Goal: Information Seeking & Learning: Check status

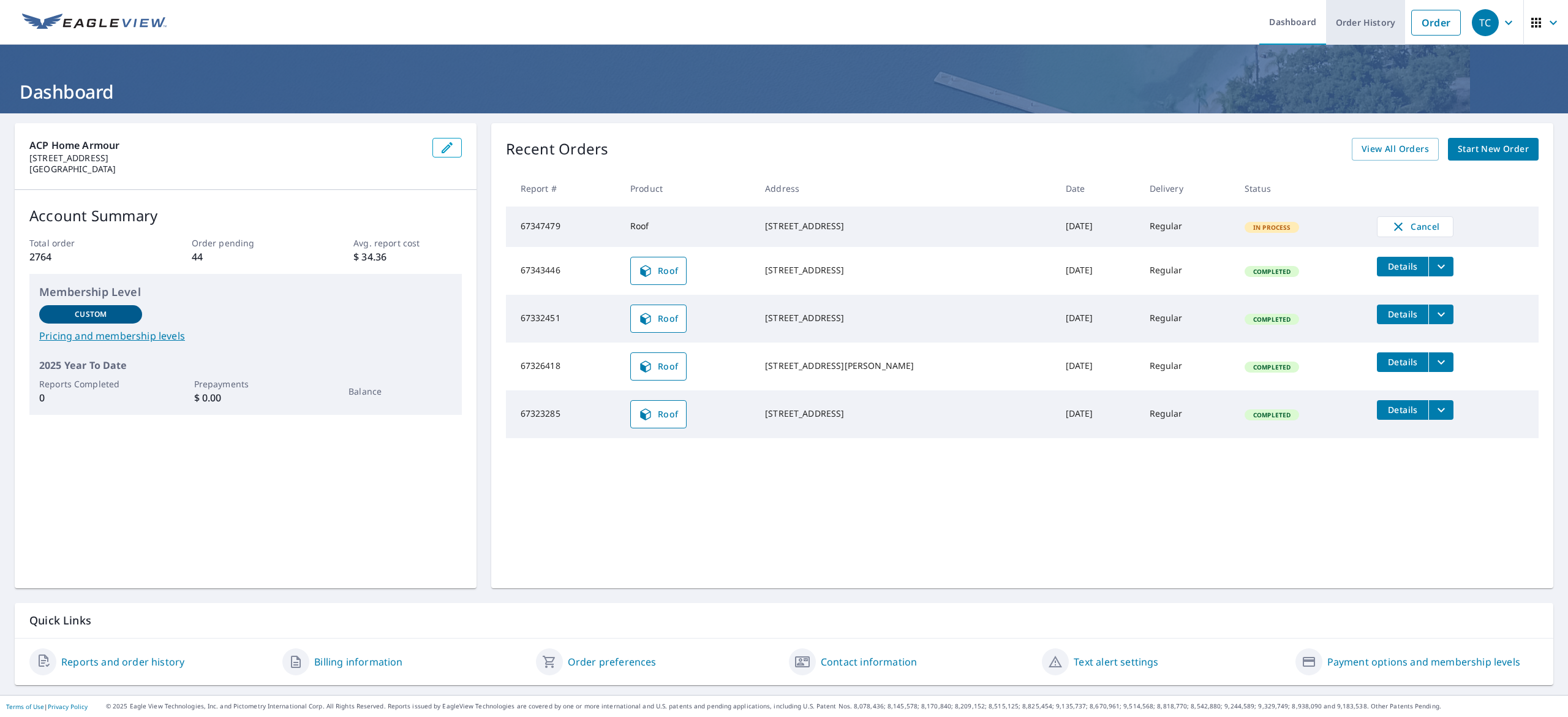
click at [1327, 25] on link "Order History" at bounding box center [1366, 22] width 79 height 45
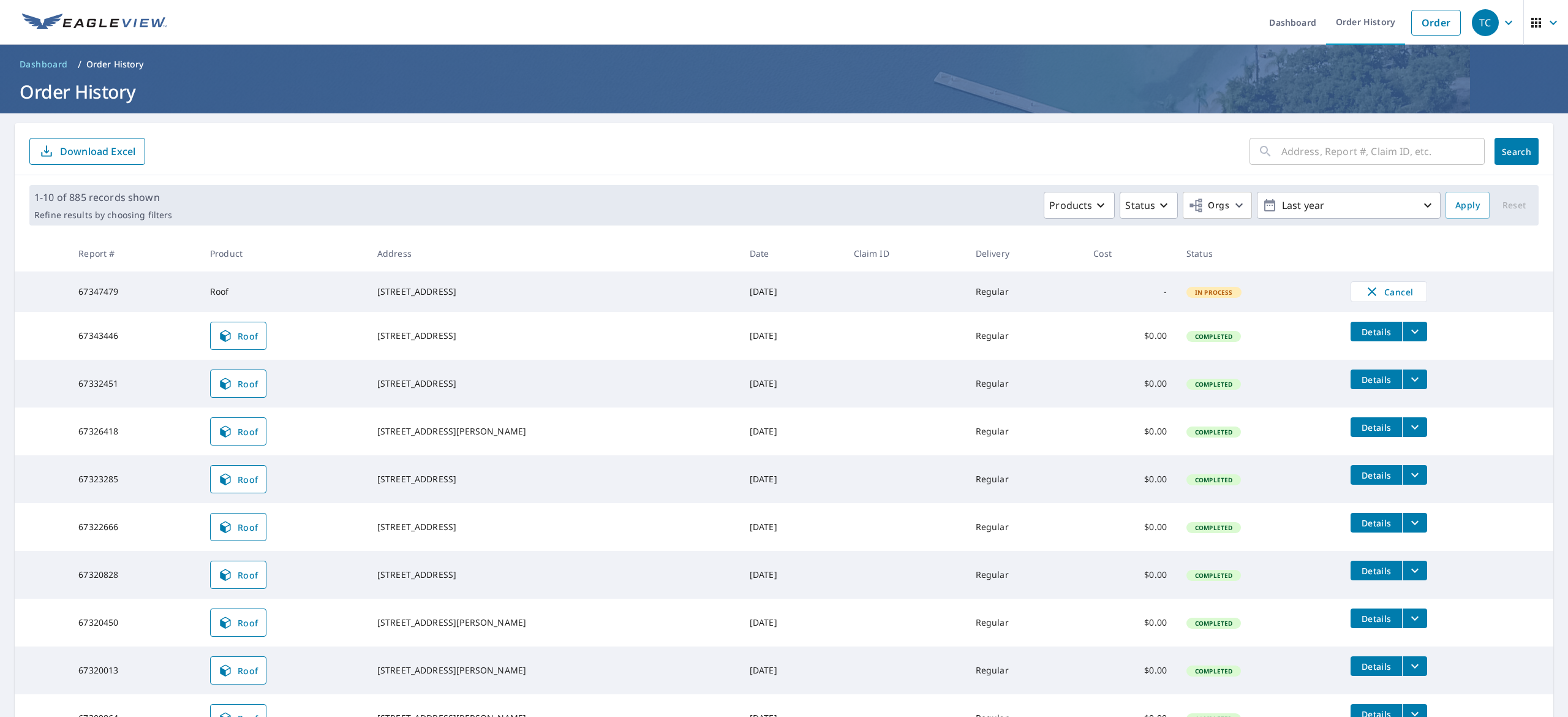
click at [719, 134] on div "​ Search Download Excel" at bounding box center [784, 149] width 1539 height 52
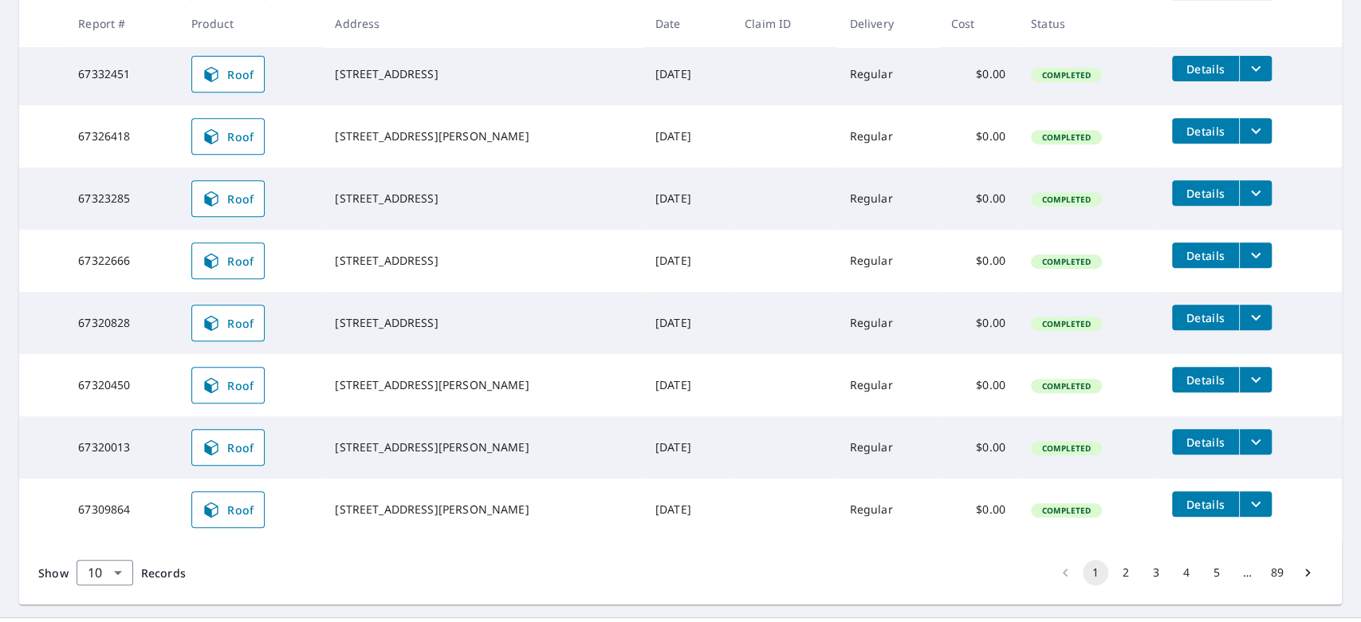
scroll to position [319, 0]
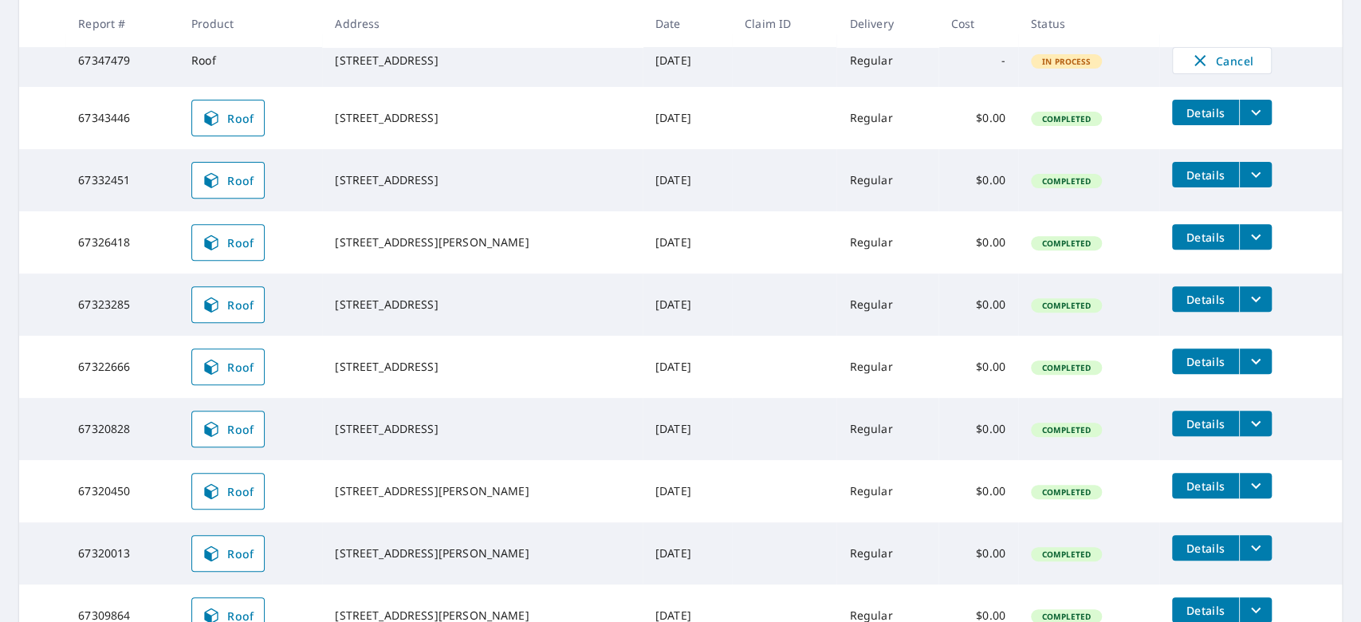
click at [491, 241] on div "[STREET_ADDRESS][PERSON_NAME]" at bounding box center [482, 242] width 295 height 16
drag, startPoint x: 331, startPoint y: 180, endPoint x: 477, endPoint y: 207, distance: 149.1
click at [477, 207] on td "[STREET_ADDRESS]" at bounding box center [482, 180] width 320 height 62
copy div "[STREET_ADDRESS]"
drag, startPoint x: 48, startPoint y: 183, endPoint x: 139, endPoint y: 183, distance: 90.9
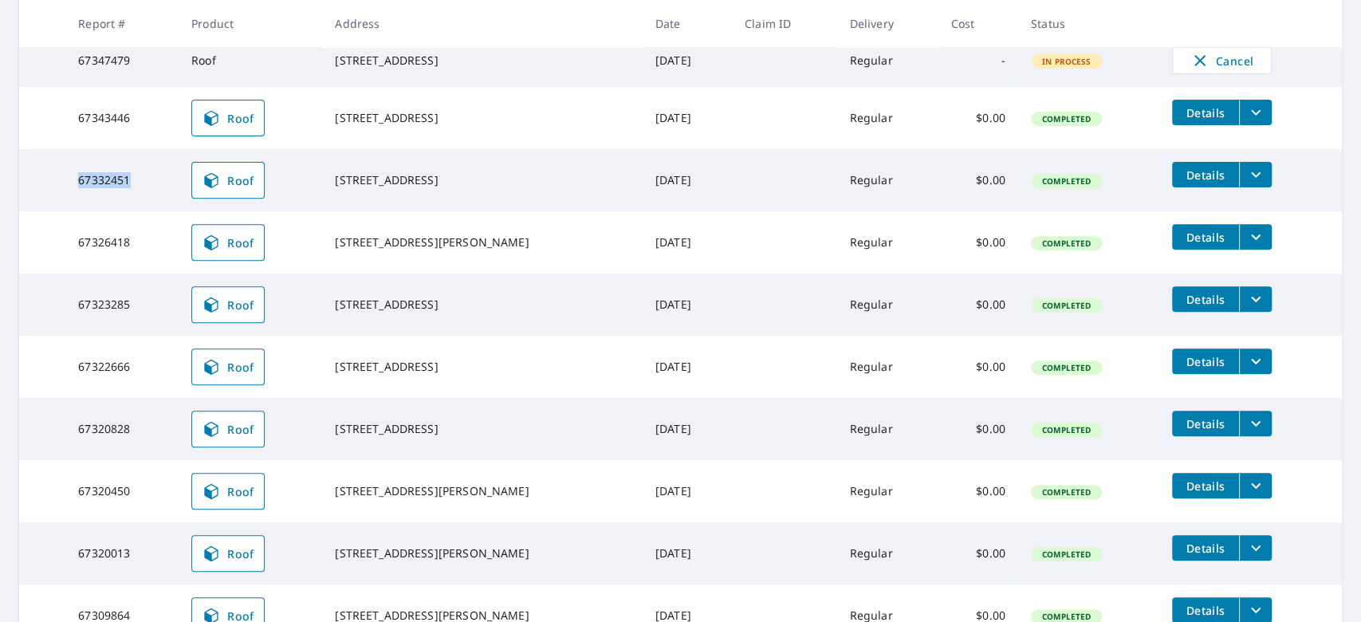
click at [139, 183] on tr "67332451 Roof [STREET_ADDRESS] [DATE] Regular $0.00 Completed Details" at bounding box center [680, 180] width 1322 height 62
copy tr "67332451"
drag, startPoint x: 340, startPoint y: 112, endPoint x: 465, endPoint y: 135, distance: 126.5
click at [465, 126] on div "[STREET_ADDRESS]" at bounding box center [482, 118] width 295 height 16
copy div "[STREET_ADDRESS]"
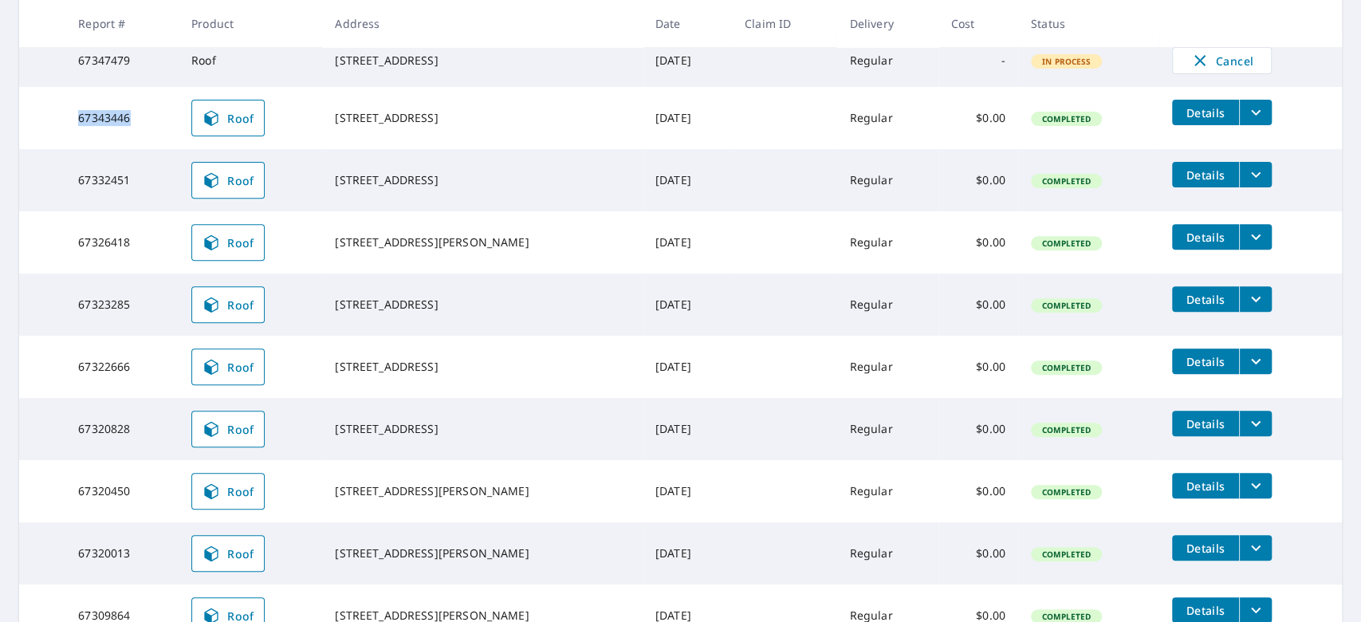
drag, startPoint x: 72, startPoint y: 125, endPoint x: 137, endPoint y: 132, distance: 65.8
click at [137, 132] on td "67343446" at bounding box center [121, 118] width 113 height 62
copy td "67343446"
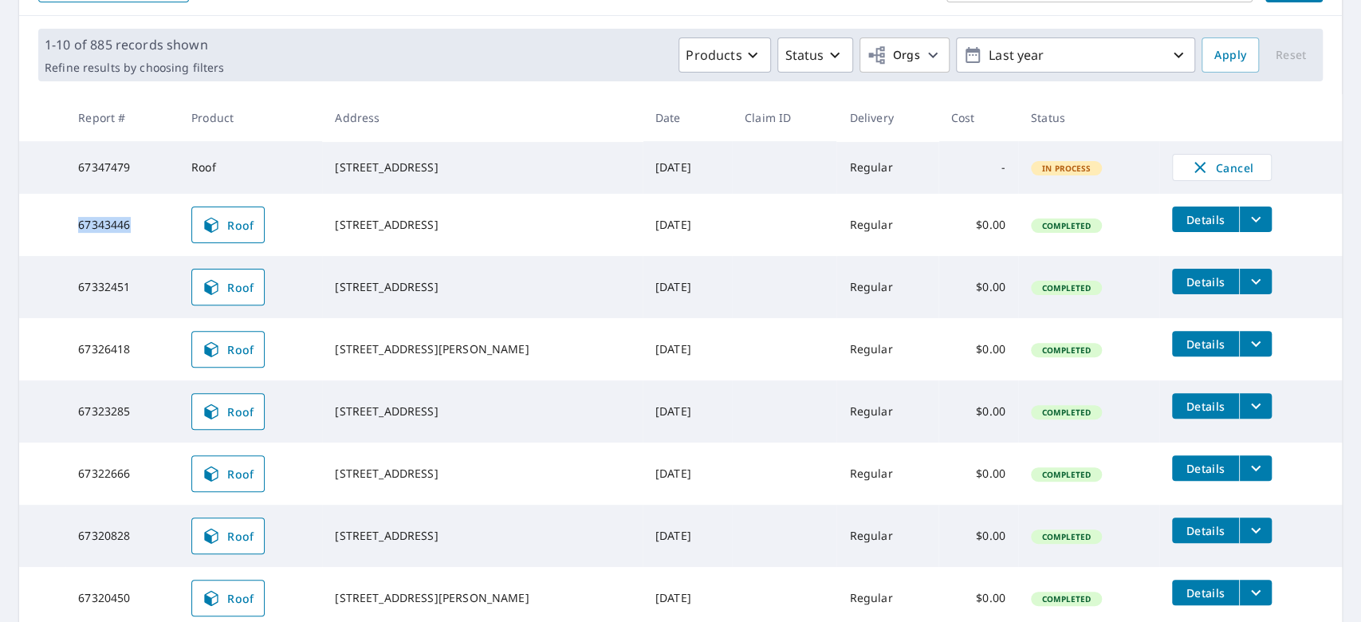
drag, startPoint x: 337, startPoint y: 283, endPoint x: 472, endPoint y: 285, distance: 134.7
click at [472, 285] on td "[STREET_ADDRESS]" at bounding box center [482, 287] width 320 height 62
copy div "[STREET_ADDRESS]"
drag, startPoint x: 332, startPoint y: 216, endPoint x: 496, endPoint y: 214, distance: 164.2
click at [496, 214] on td "[STREET_ADDRESS]" at bounding box center [482, 225] width 320 height 62
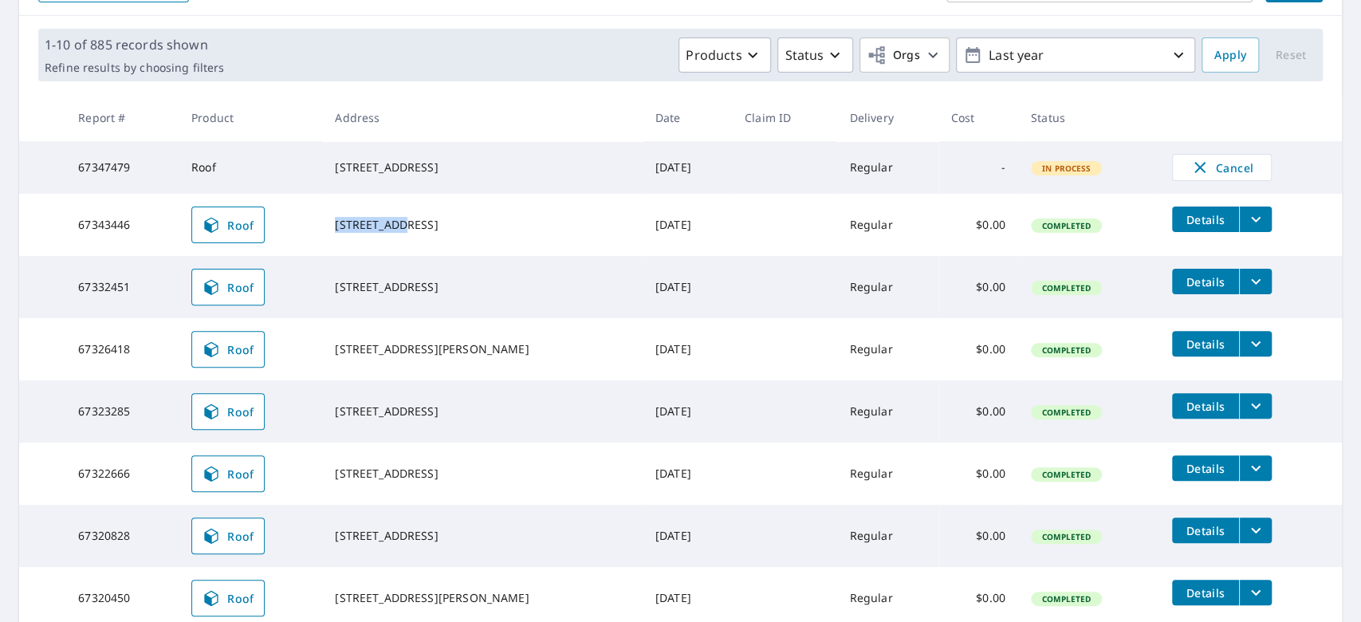
copy div "[STREET_ADDRESS]"
drag, startPoint x: 334, startPoint y: 159, endPoint x: 489, endPoint y: 160, distance: 154.6
click at [489, 160] on td "[STREET_ADDRESS]" at bounding box center [482, 167] width 320 height 53
copy div "[STREET_ADDRESS]"
click at [269, 171] on td "Roof" at bounding box center [250, 167] width 143 height 53
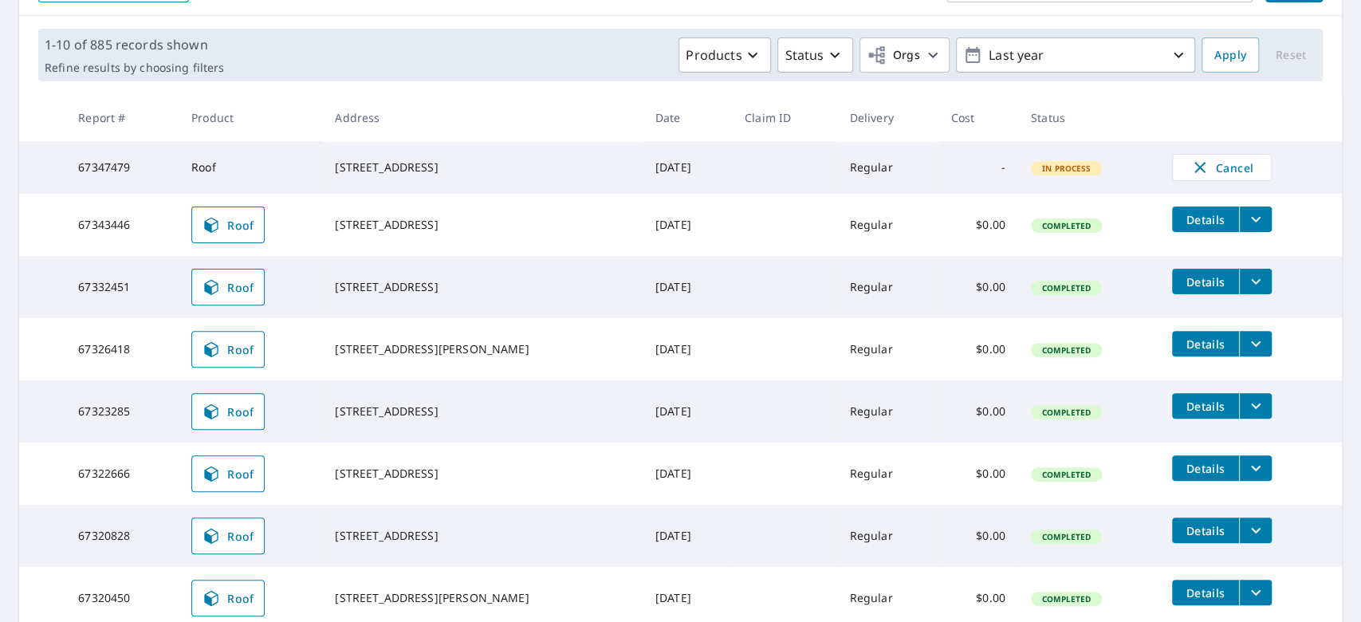
drag, startPoint x: 338, startPoint y: 155, endPoint x: 506, endPoint y: 173, distance: 169.2
click at [506, 173] on div "[STREET_ADDRESS]" at bounding box center [482, 167] width 295 height 16
copy div "[STREET_ADDRESS]"
drag, startPoint x: 73, startPoint y: 175, endPoint x: 179, endPoint y: 169, distance: 107.0
click at [179, 169] on td "67347479" at bounding box center [121, 167] width 113 height 53
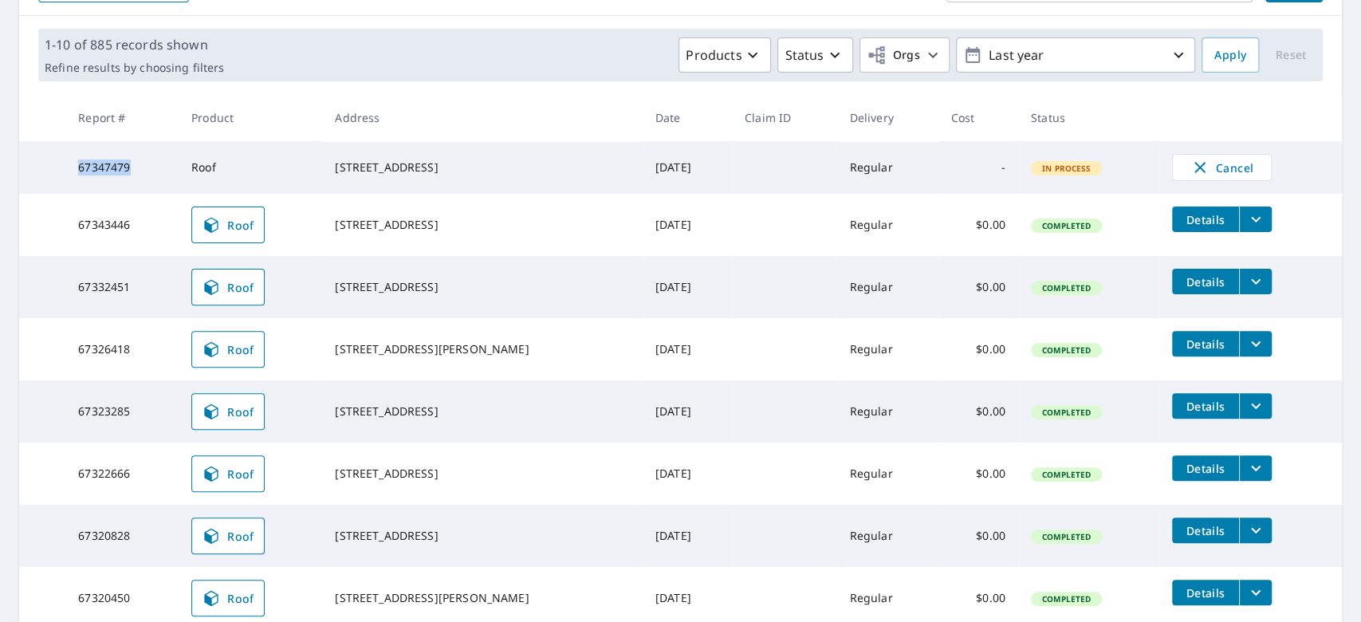
copy td "67347479"
drag, startPoint x: 349, startPoint y: 61, endPoint x: 336, endPoint y: 65, distance: 13.6
click at [349, 61] on div "Products Status Orgs Last year" at bounding box center [712, 54] width 964 height 35
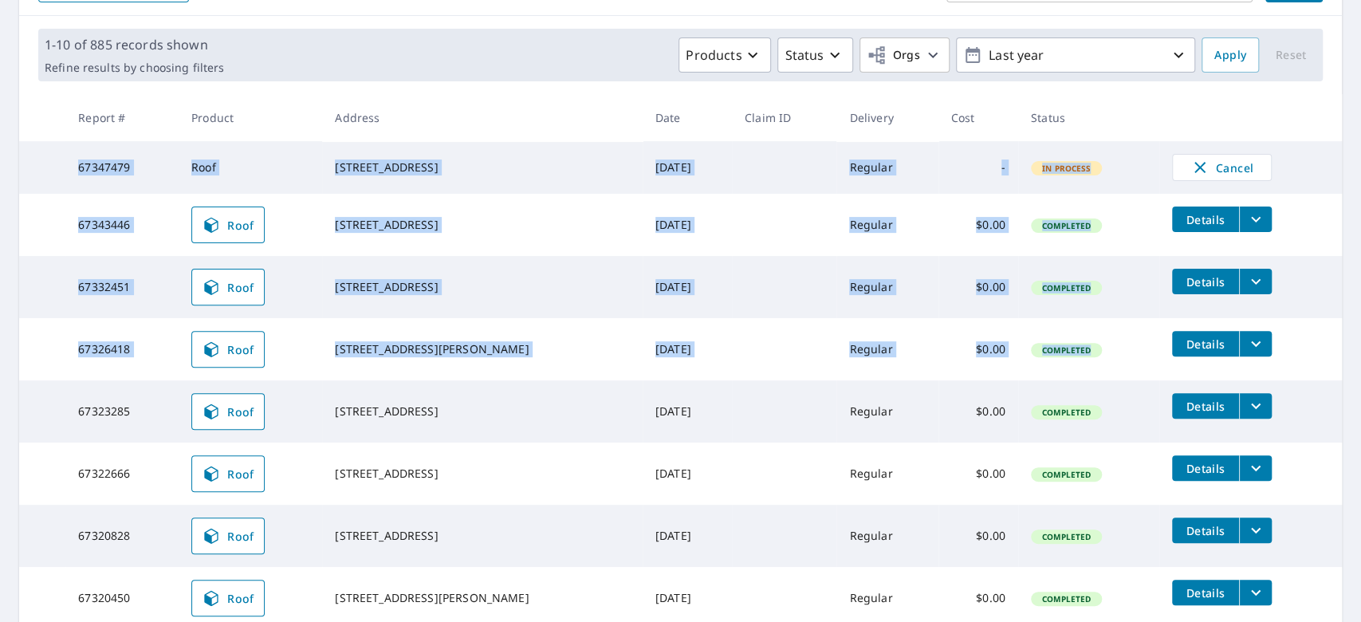
drag, startPoint x: 80, startPoint y: 169, endPoint x: 1103, endPoint y: 361, distance: 1041.3
click at [1103, 361] on tbody "67347479 Roof [STREET_ADDRESS] [DATE] Regular - In Process Cancel 67343446 Roof…" at bounding box center [680, 447] width 1322 height 612
copy tbody "67347479 Roof [STREET_ADDRESS] [DATE] Regular - In Process Cancel 67343446 Roof…"
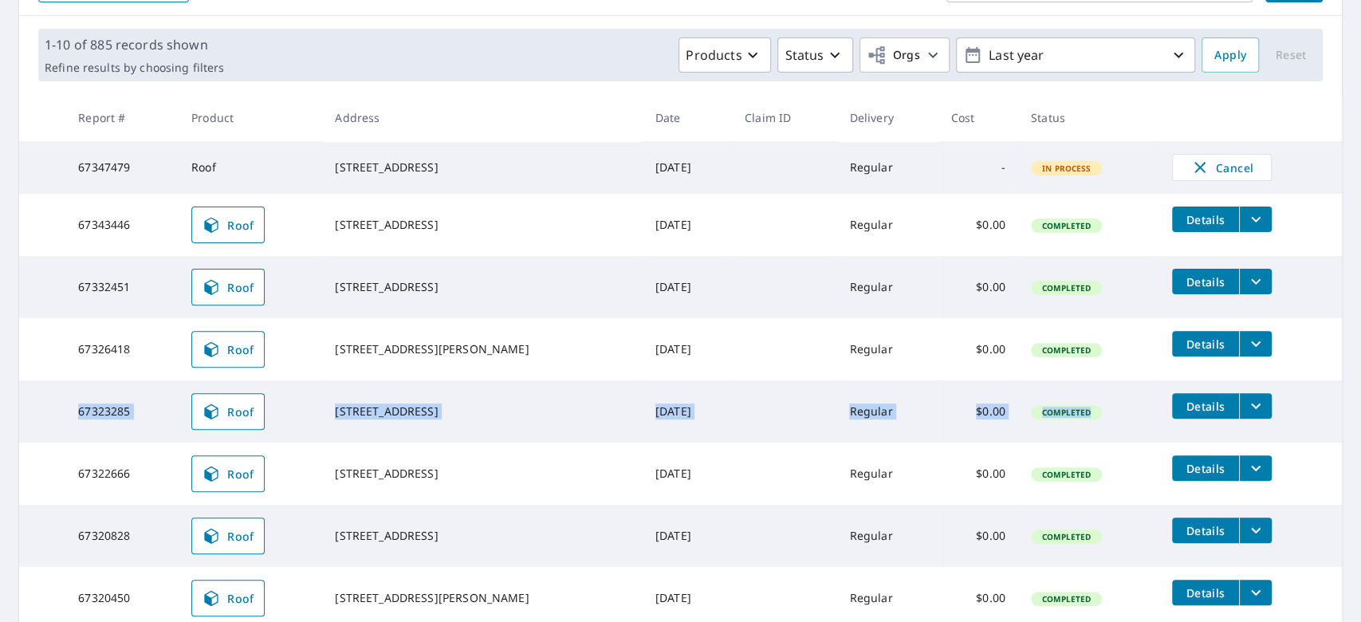
drag, startPoint x: 68, startPoint y: 414, endPoint x: 1098, endPoint y: 417, distance: 1030.6
click at [1098, 417] on tr "67323285 Roof [STREET_ADDRESS] [DATE] Regular $0.00 Completed Details" at bounding box center [680, 411] width 1322 height 62
click at [489, 29] on div "1-10 of 885 records shown Refine results by choosing filters Products Status Or…" at bounding box center [680, 55] width 1284 height 53
